Goal: Task Accomplishment & Management: Use online tool/utility

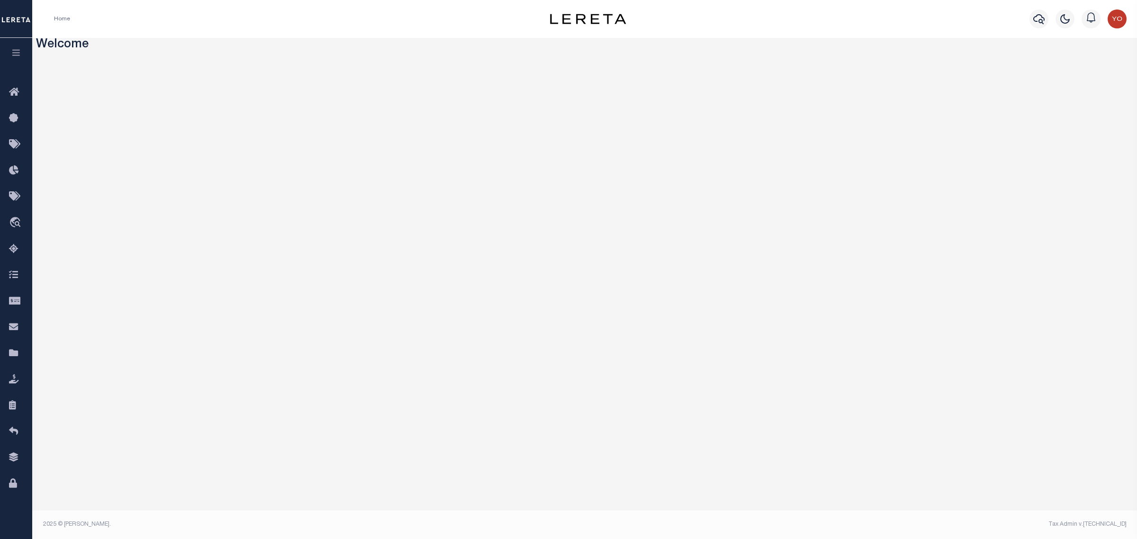
click at [8, 58] on button "button" at bounding box center [16, 54] width 32 height 32
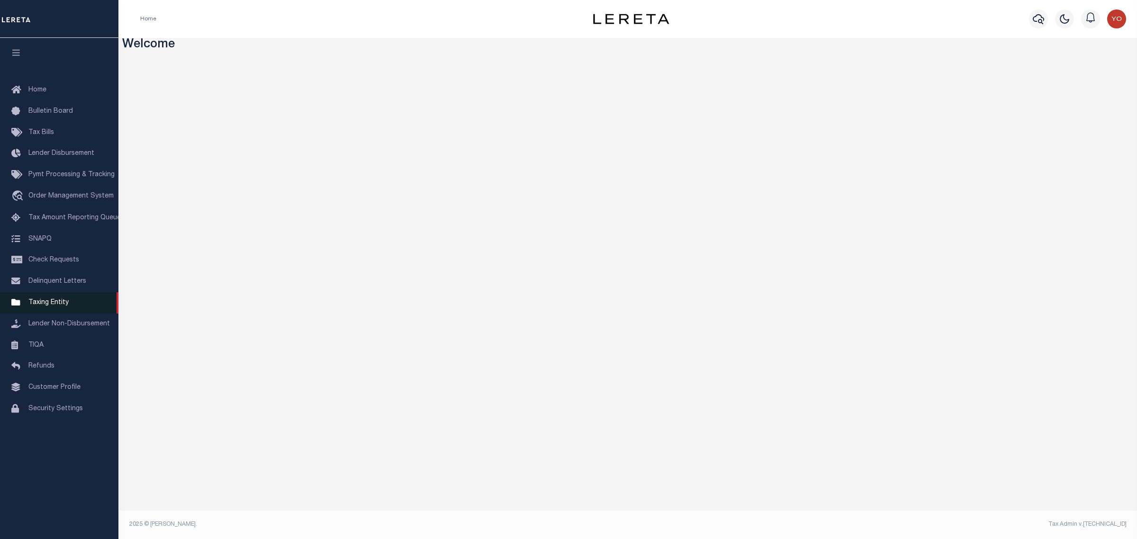
click at [54, 306] on span "Taxing Entity" at bounding box center [48, 302] width 40 height 7
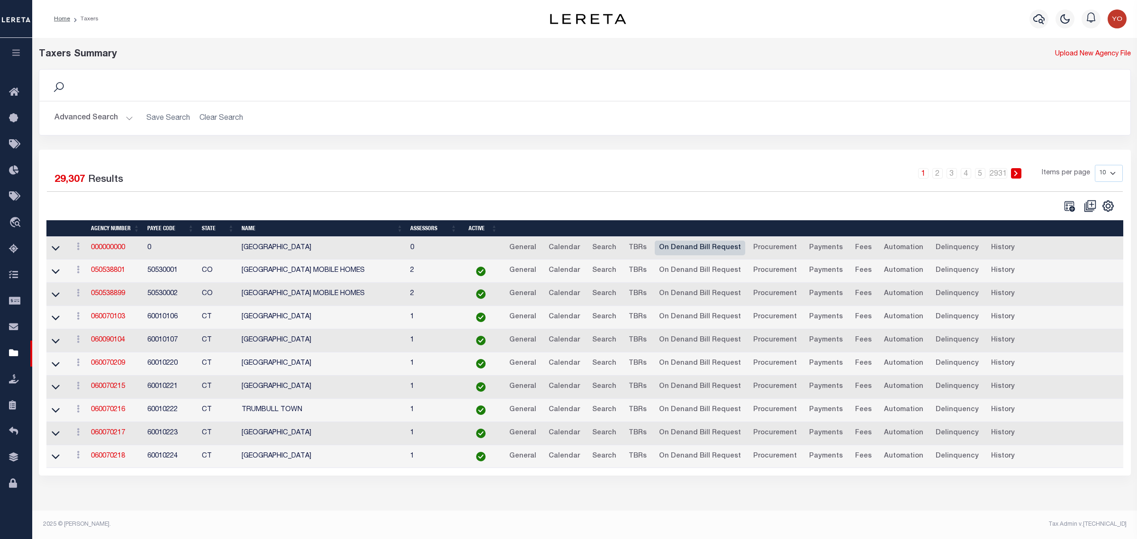
click at [683, 247] on link "On Denand Bill Request" at bounding box center [700, 248] width 90 height 15
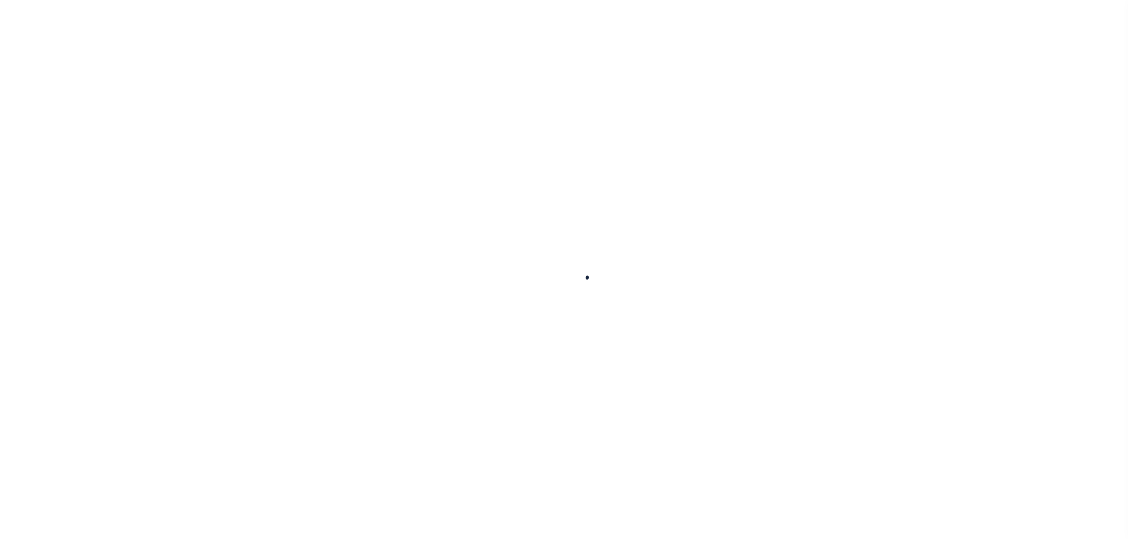
select select
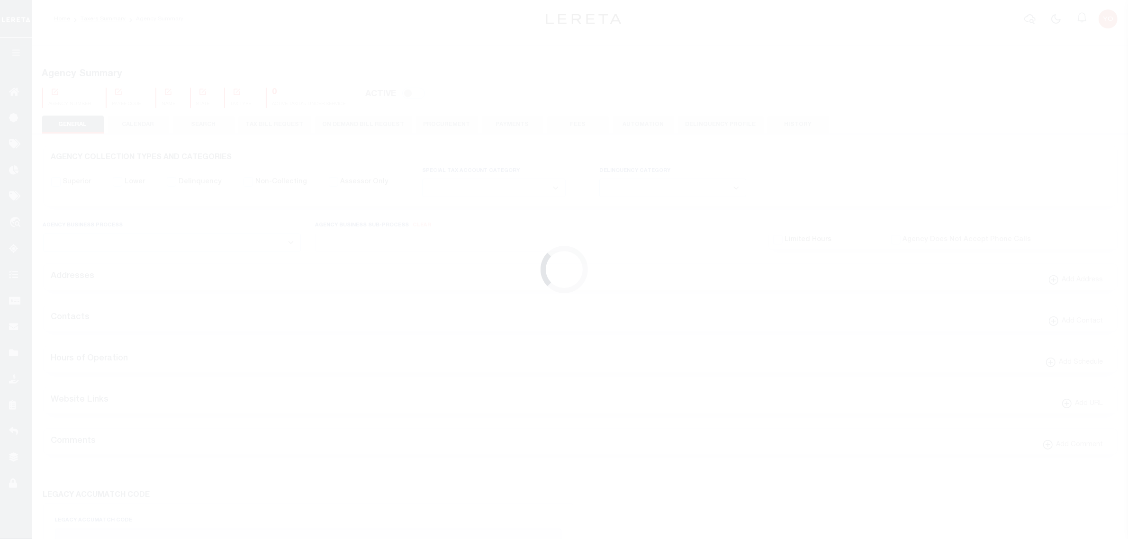
checkbox input "false"
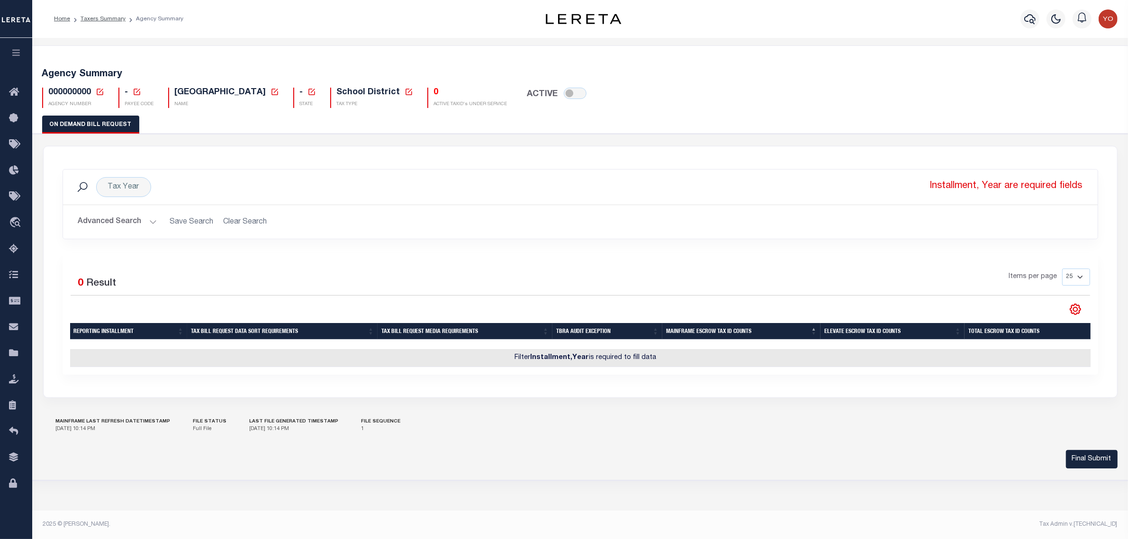
click at [152, 224] on button "Advanced Search" at bounding box center [117, 222] width 79 height 18
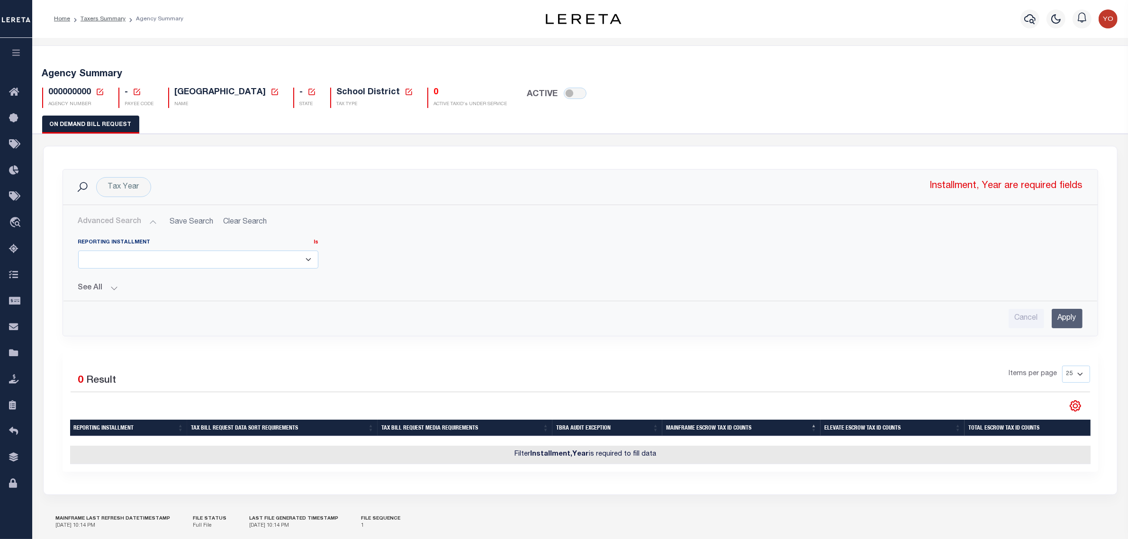
click at [305, 262] on select at bounding box center [198, 260] width 241 height 18
click at [113, 289] on button "See All" at bounding box center [580, 288] width 1004 height 9
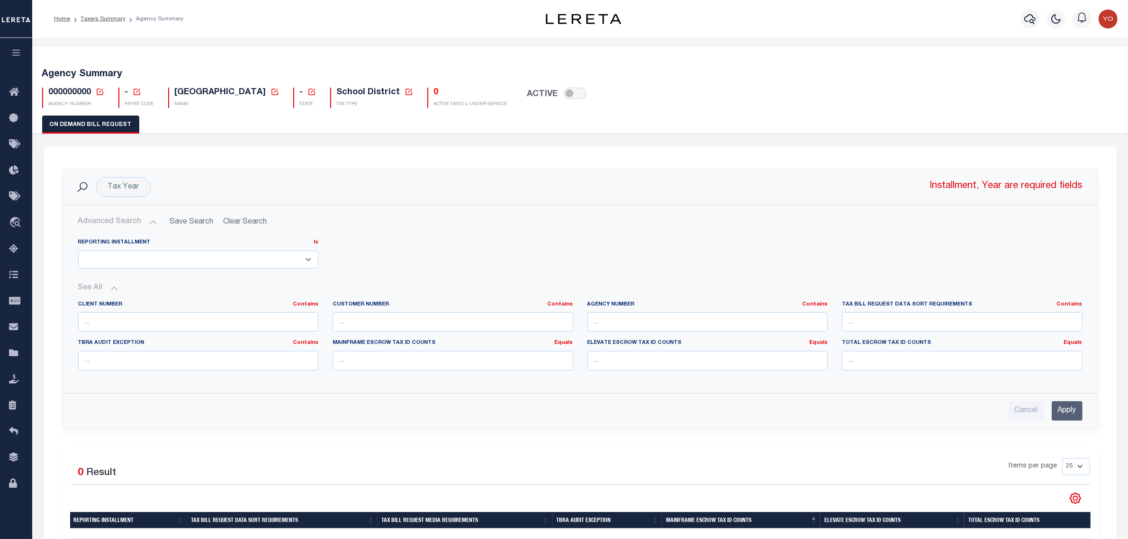
click at [113, 289] on button "See All" at bounding box center [580, 288] width 1004 height 9
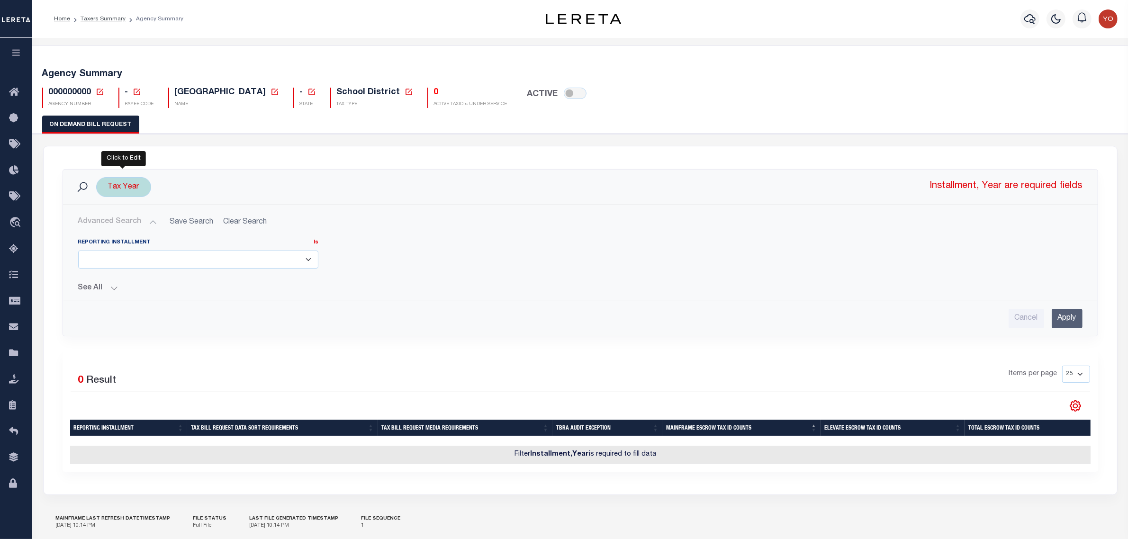
click at [136, 188] on div "Tax Year" at bounding box center [123, 187] width 55 height 20
click at [199, 253] on input "Cancel" at bounding box center [196, 254] width 32 height 16
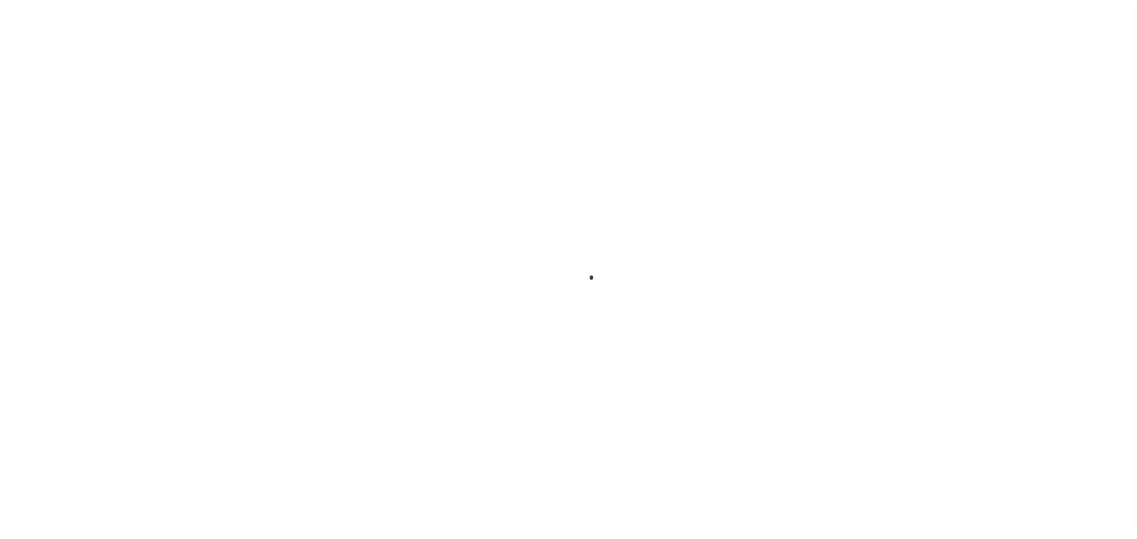
select select
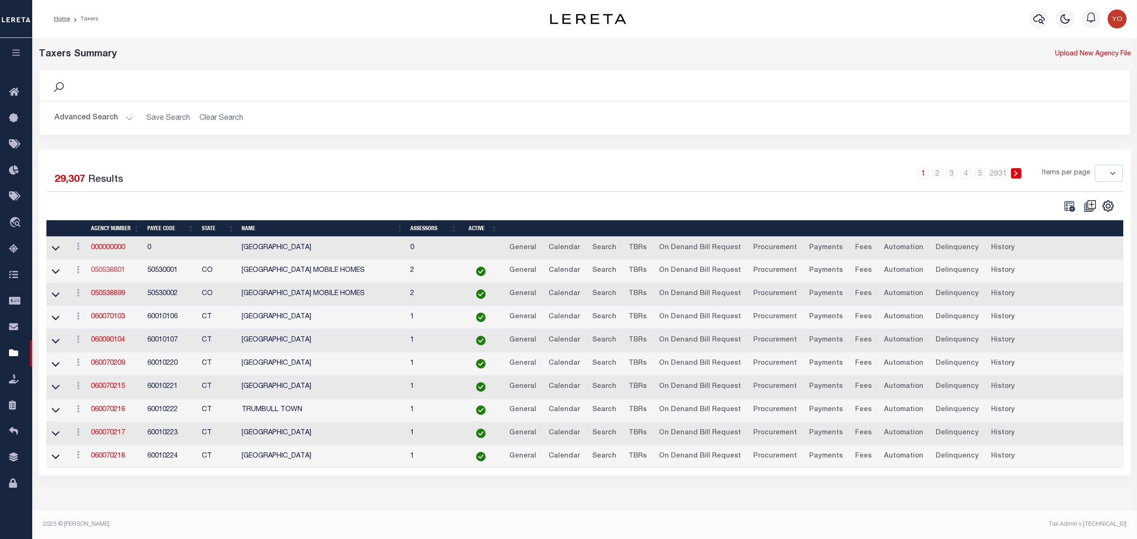
click at [104, 274] on link "050538801" at bounding box center [108, 270] width 34 height 7
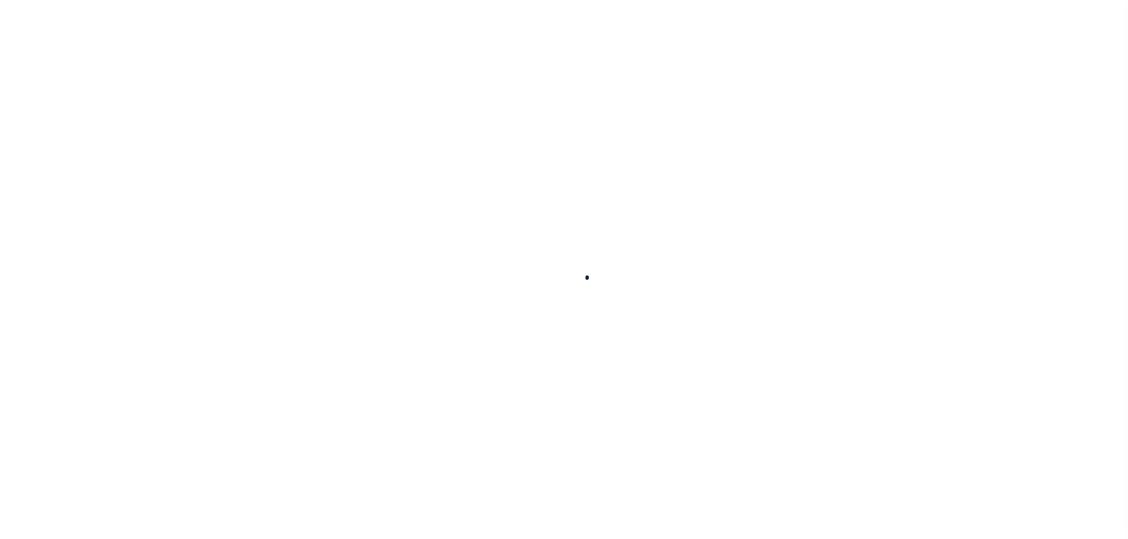
select select
checkbox input "false"
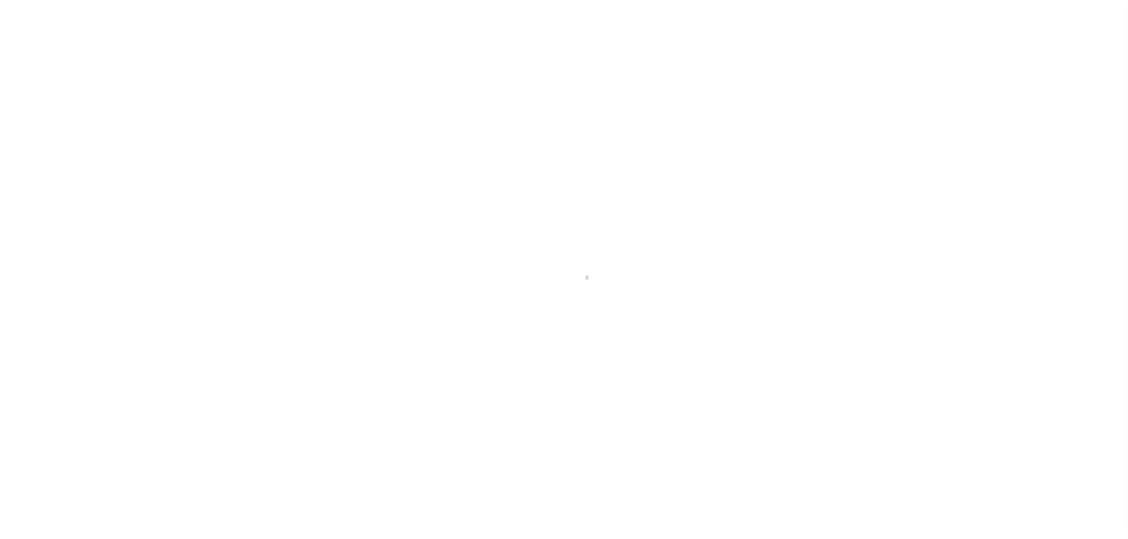
checkbox input "false"
type input "810500000"
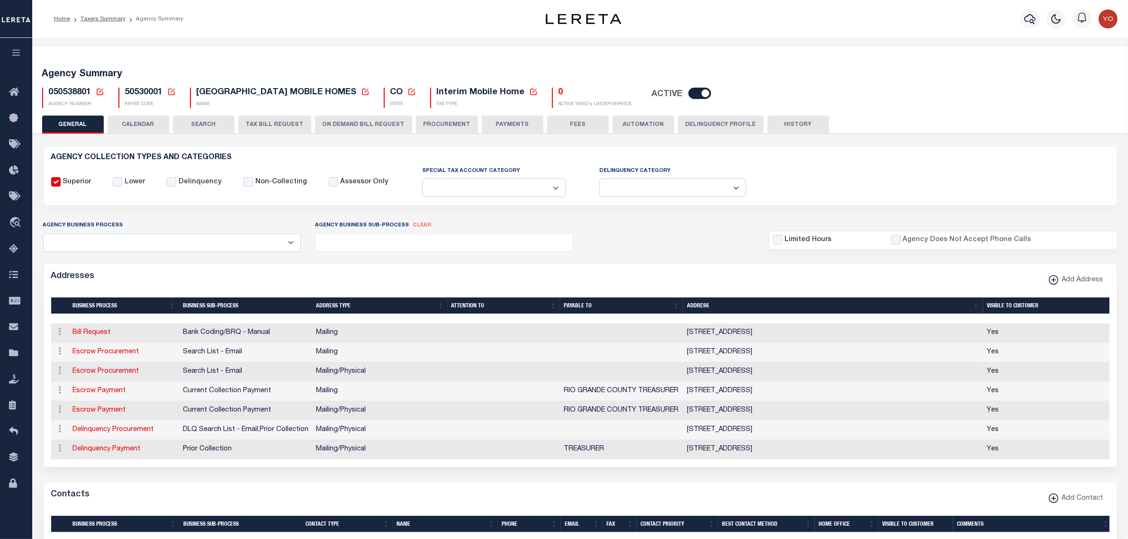
click at [352, 125] on button "ON DEMAND BILL REQUEST" at bounding box center [363, 125] width 97 height 18
